Goal: Find contact information: Find contact information

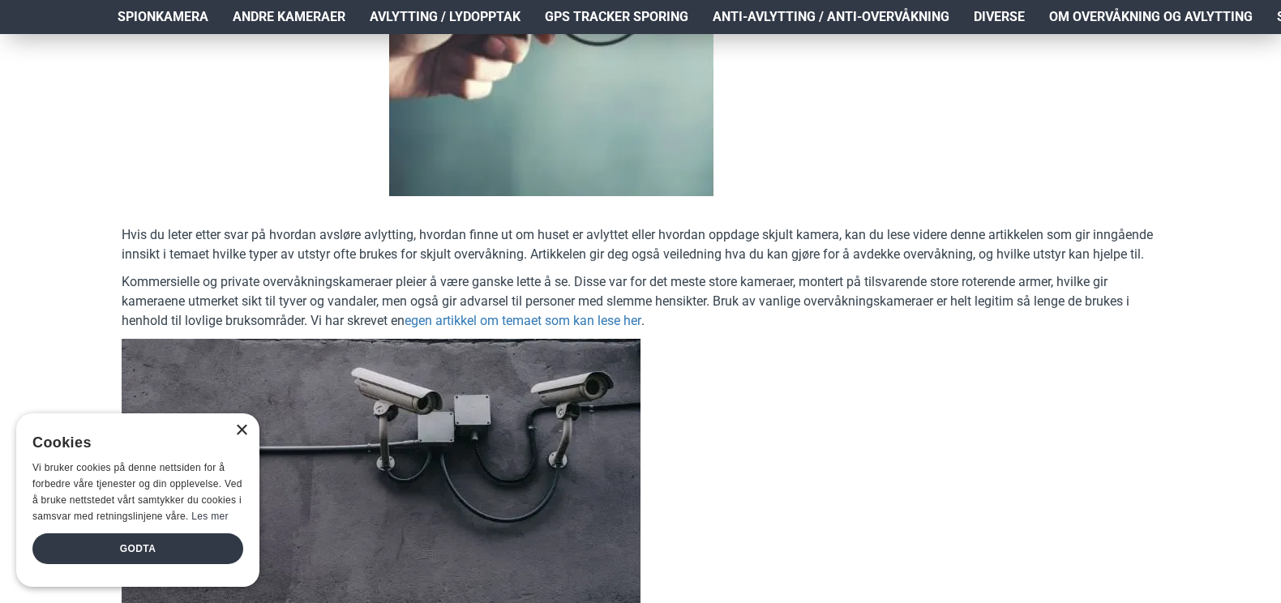
click at [242, 432] on div "×" at bounding box center [241, 431] width 12 height 12
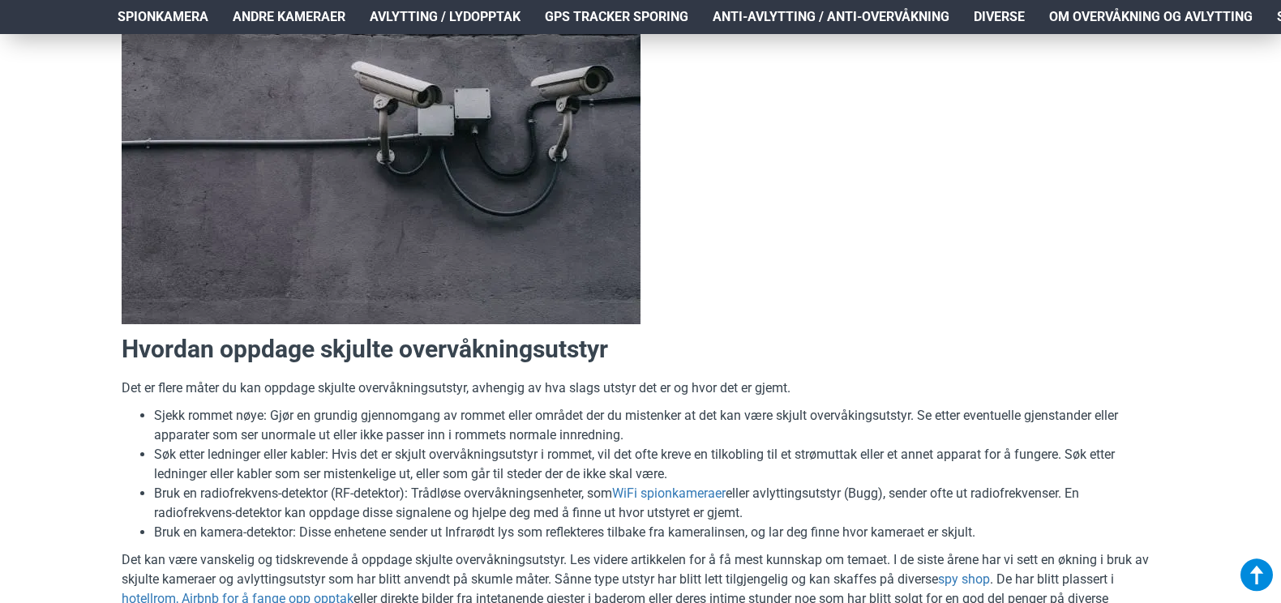
scroll to position [568, 0]
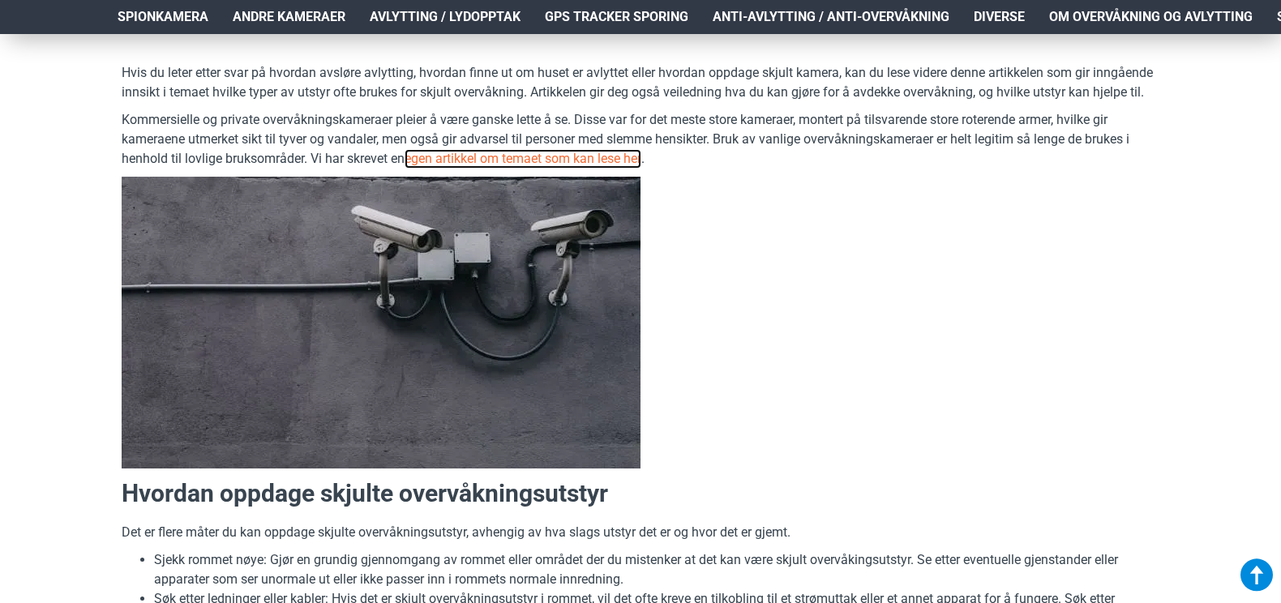
click at [525, 162] on link "egen artikkel om temaet som kan lese her" at bounding box center [523, 158] width 237 height 19
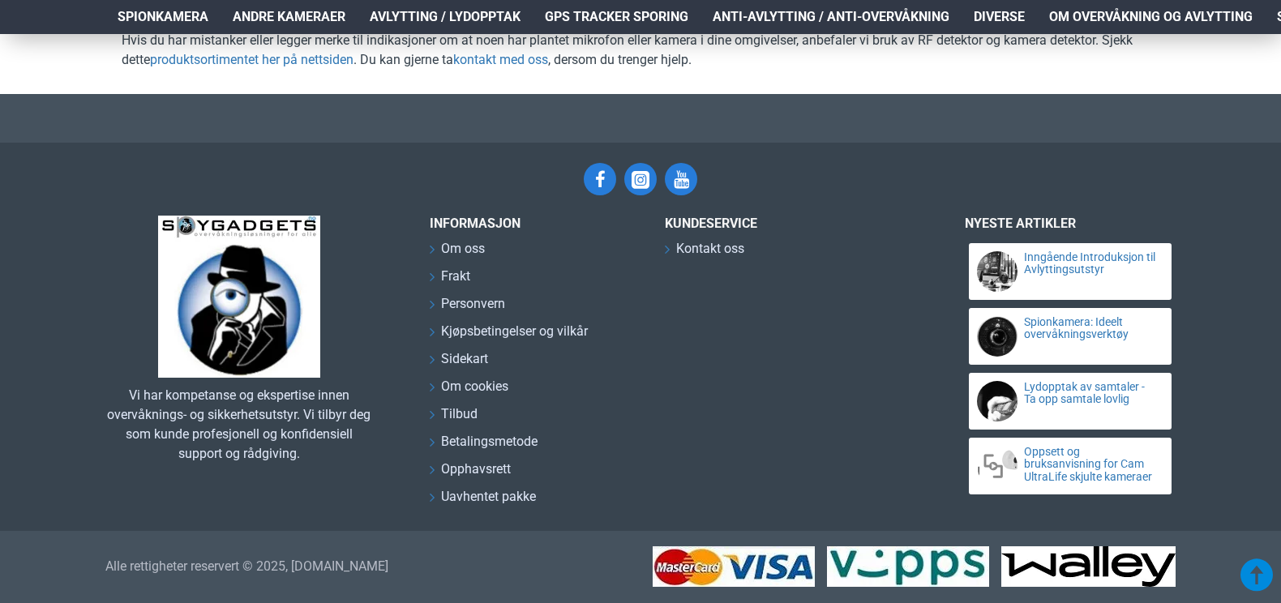
scroll to position [7914, 0]
click at [699, 247] on span "Kontakt oss" at bounding box center [710, 248] width 68 height 19
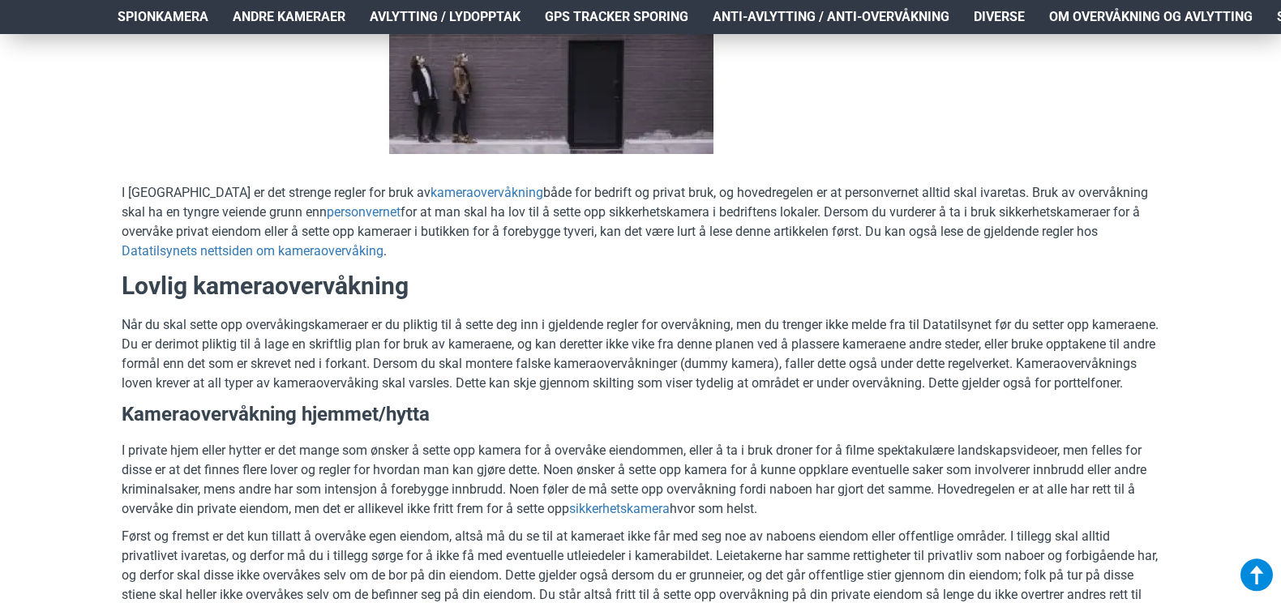
scroll to position [162, 0]
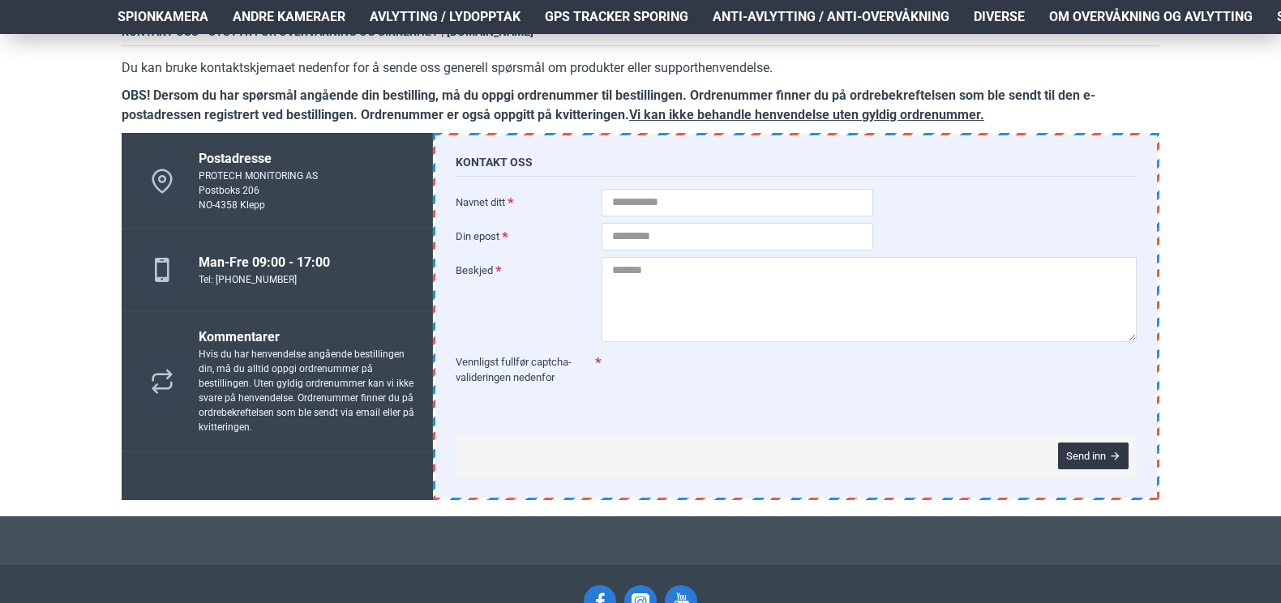
scroll to position [249, 0]
